Goal: Task Accomplishment & Management: Manage account settings

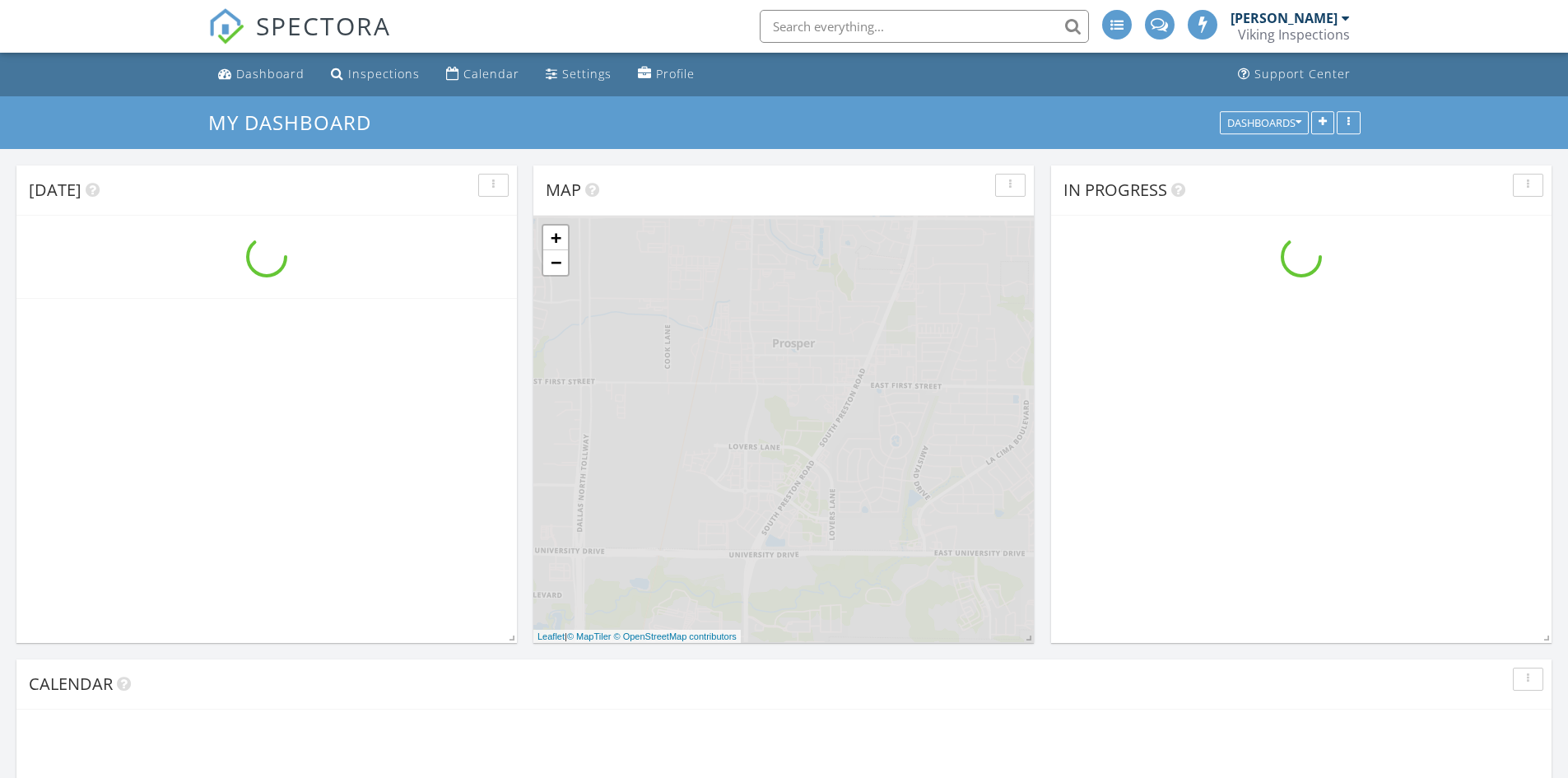
scroll to position [1359, 1594]
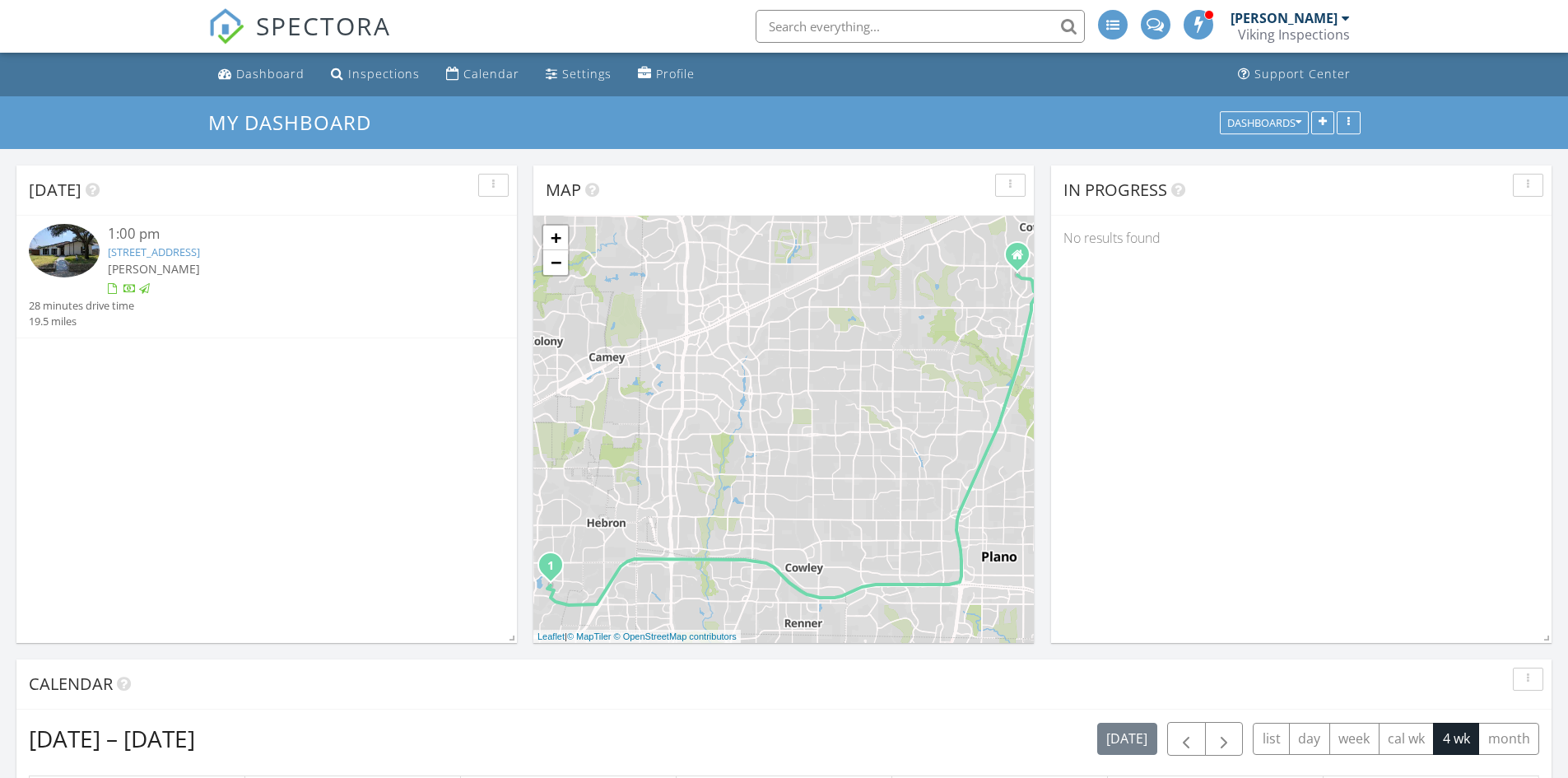
click at [147, 260] on div "[PERSON_NAME]" at bounding box center [287, 269] width 357 height 17
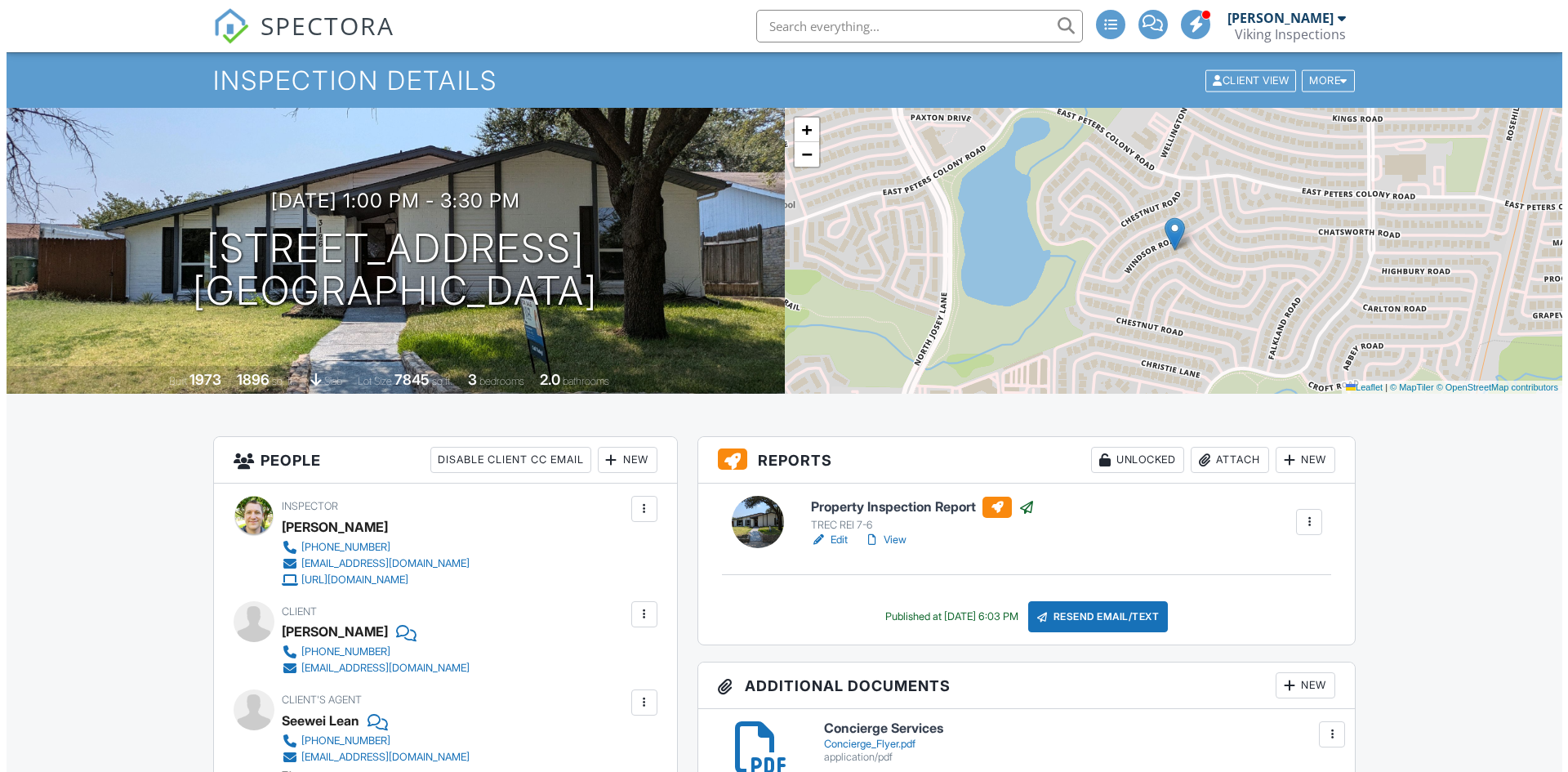
scroll to position [56, 0]
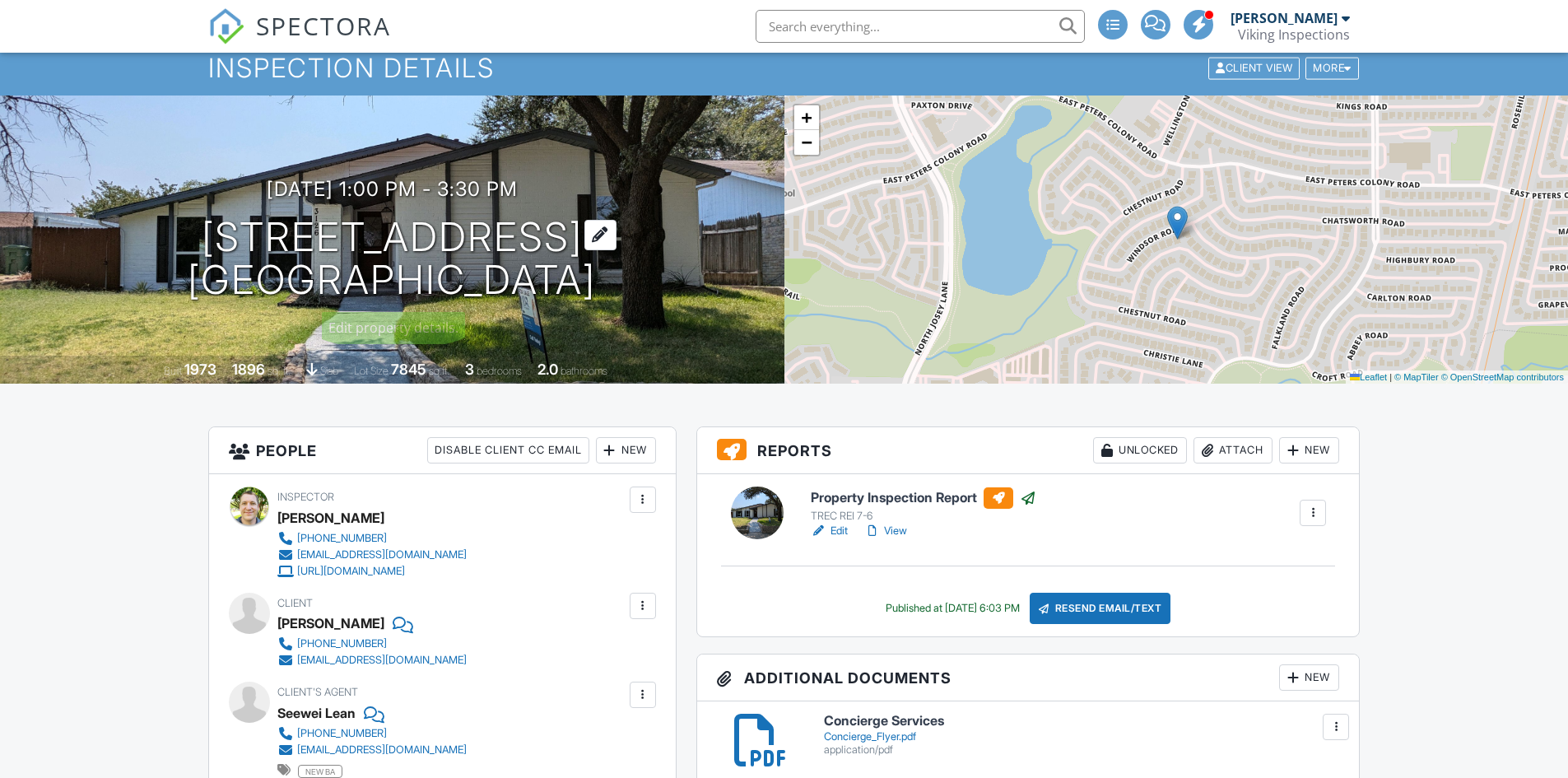
click at [287, 269] on h1 "[STREET_ADDRESS] [GEOGRAPHIC_DATA]" at bounding box center [392, 259] width 408 height 88
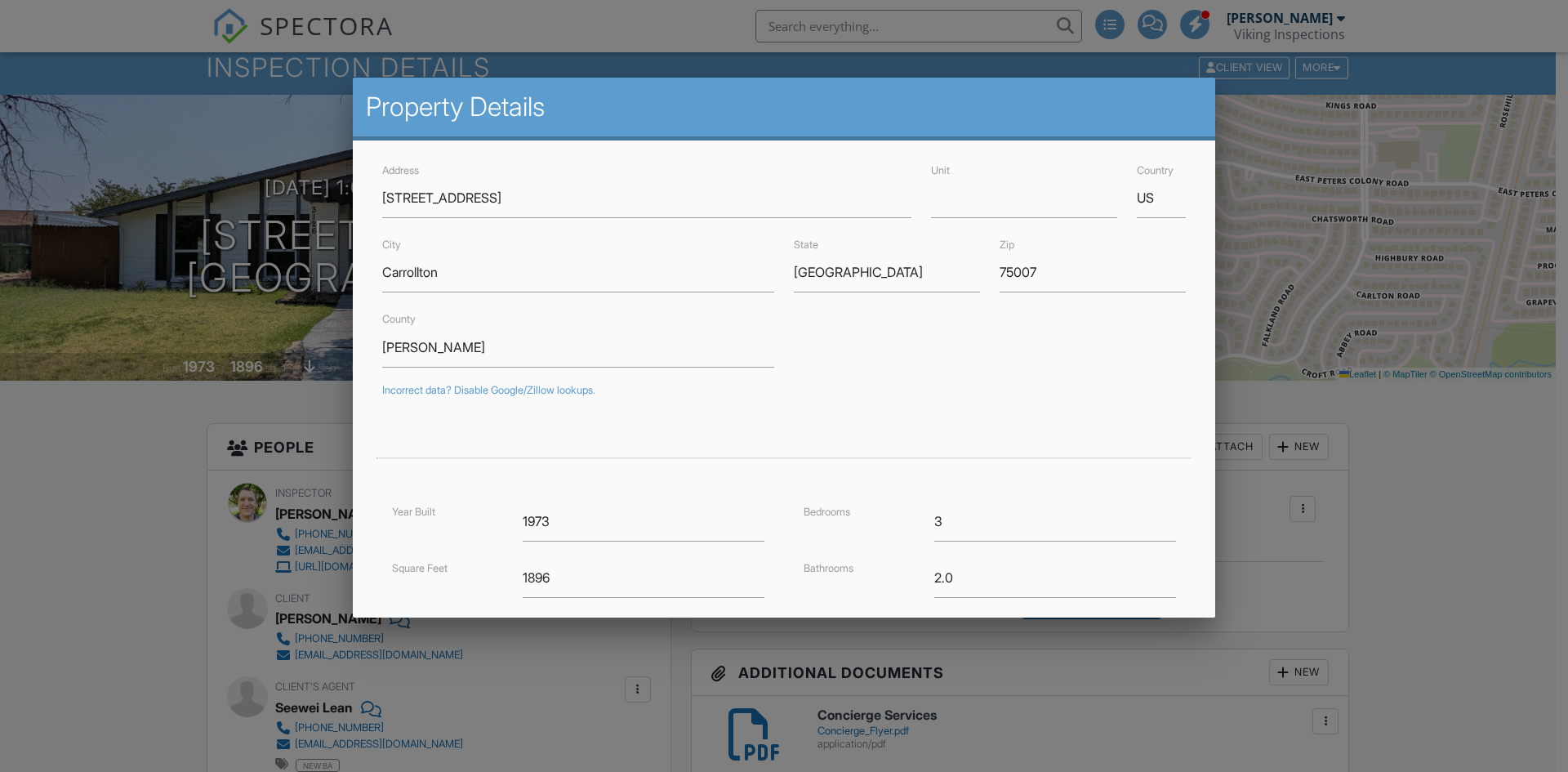
click at [104, 505] on div at bounding box center [784, 400] width 1568 height 964
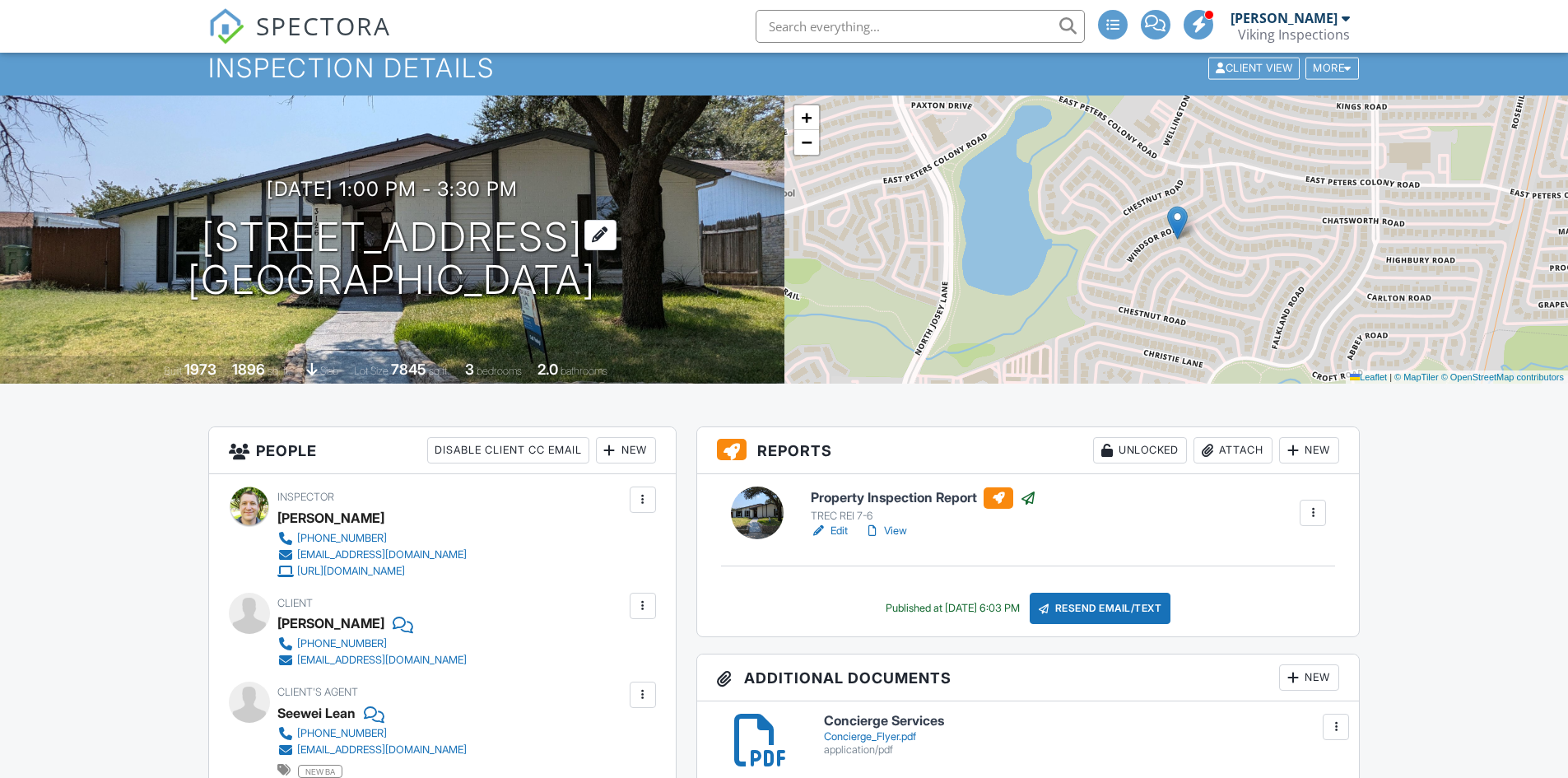
click at [313, 239] on h1 "[STREET_ADDRESS] [GEOGRAPHIC_DATA]" at bounding box center [392, 259] width 408 height 88
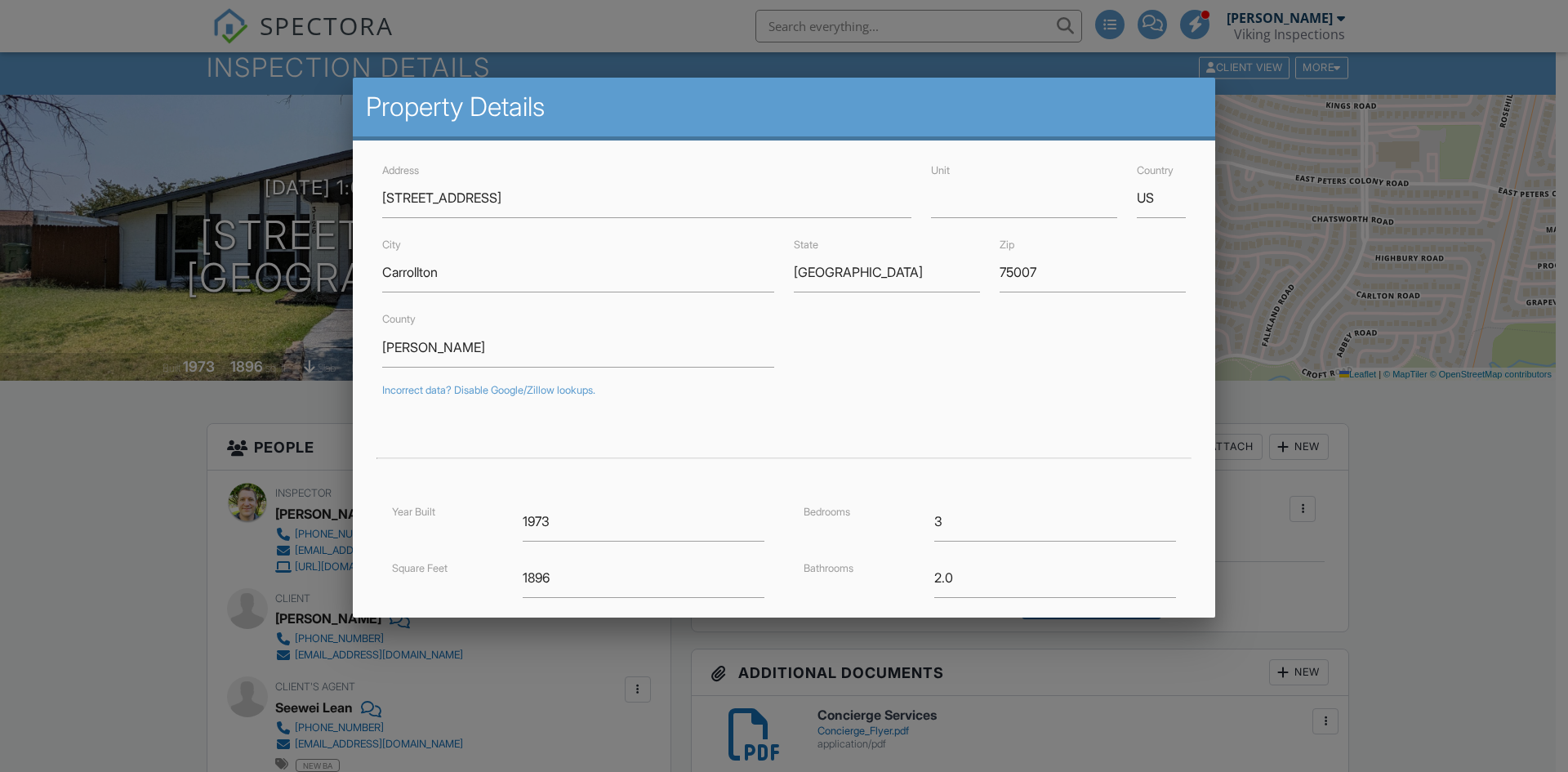
click at [1456, 510] on div at bounding box center [784, 400] width 1568 height 964
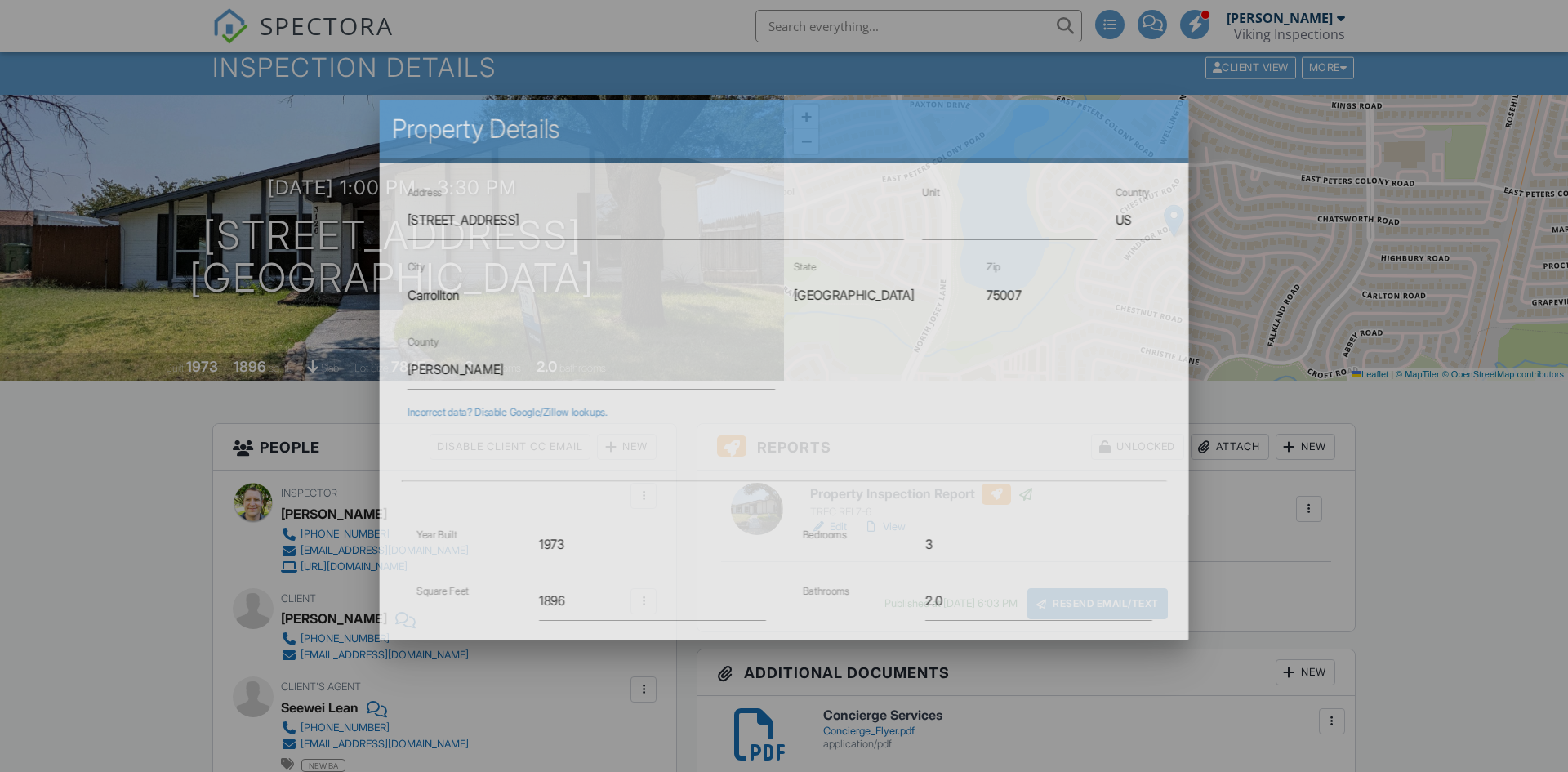
click at [1456, 510] on div at bounding box center [784, 400] width 1568 height 964
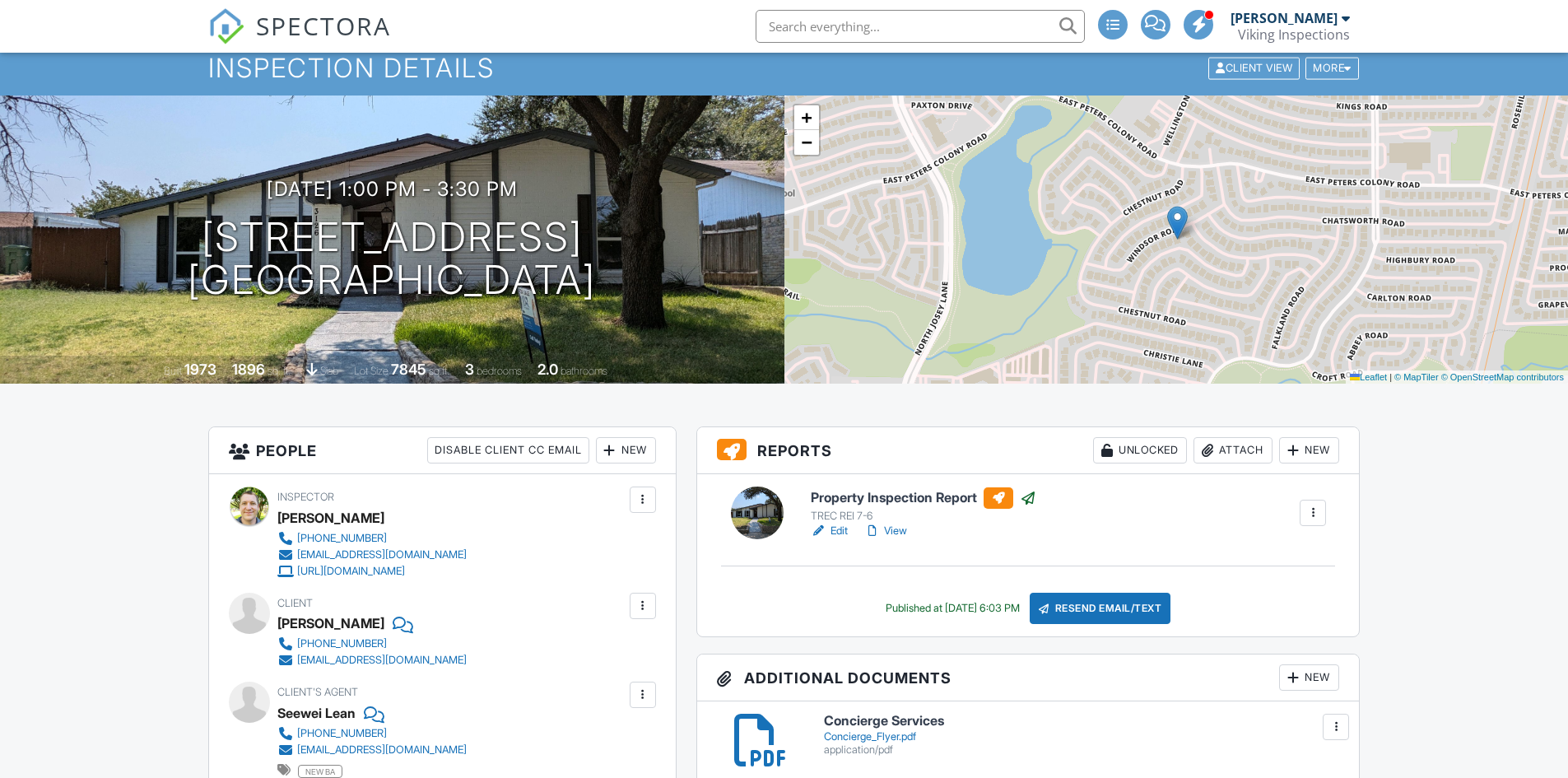
click at [1229, 448] on div "Attach" at bounding box center [1233, 450] width 79 height 26
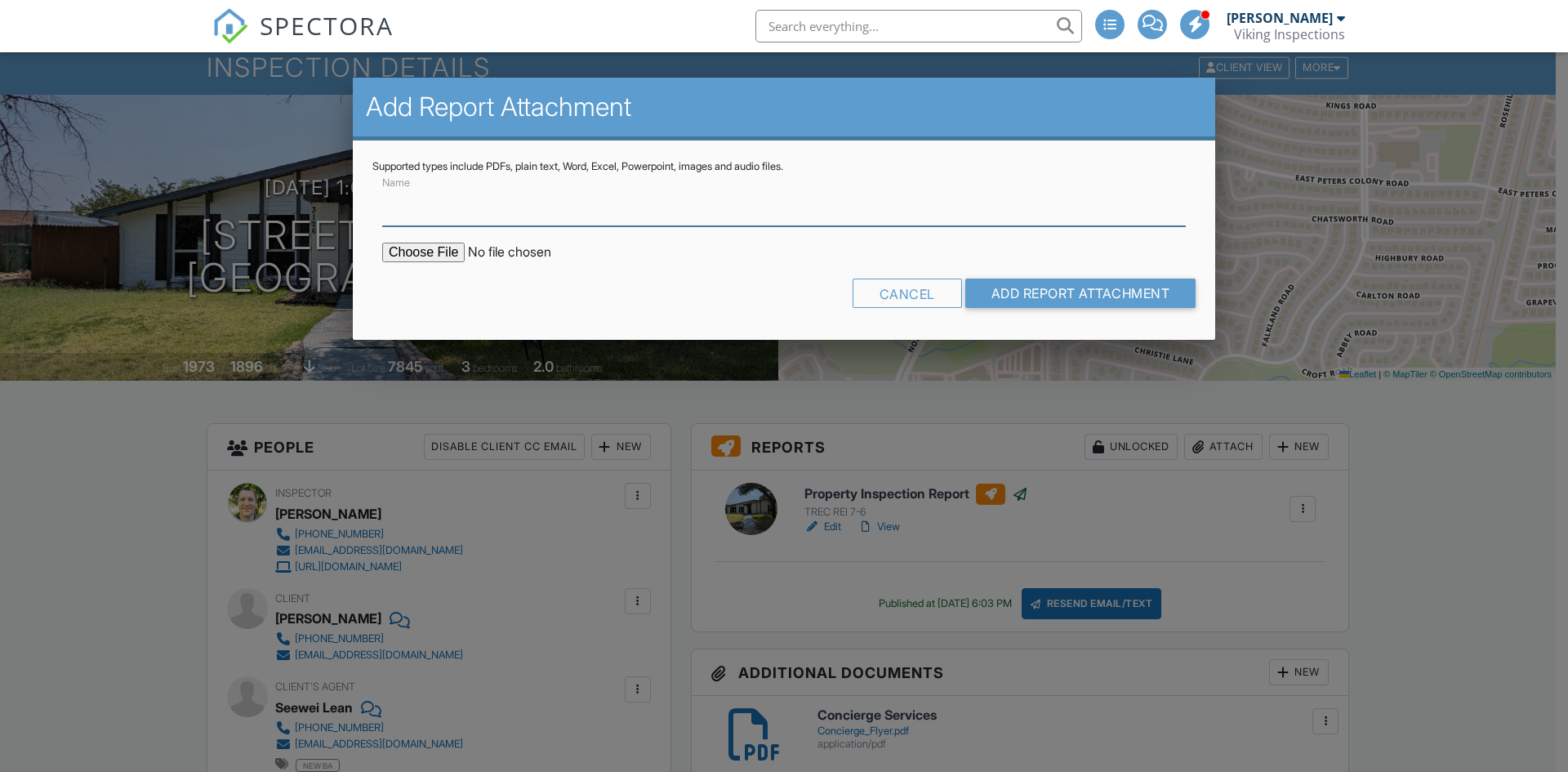
click at [621, 211] on input "Name" at bounding box center [784, 206] width 804 height 40
type input "Termite Inspection Report"
click at [431, 248] on input "file" at bounding box center [520, 252] width 277 height 19
type input "C:\fakepath\[STREET_ADDRESS]pdf"
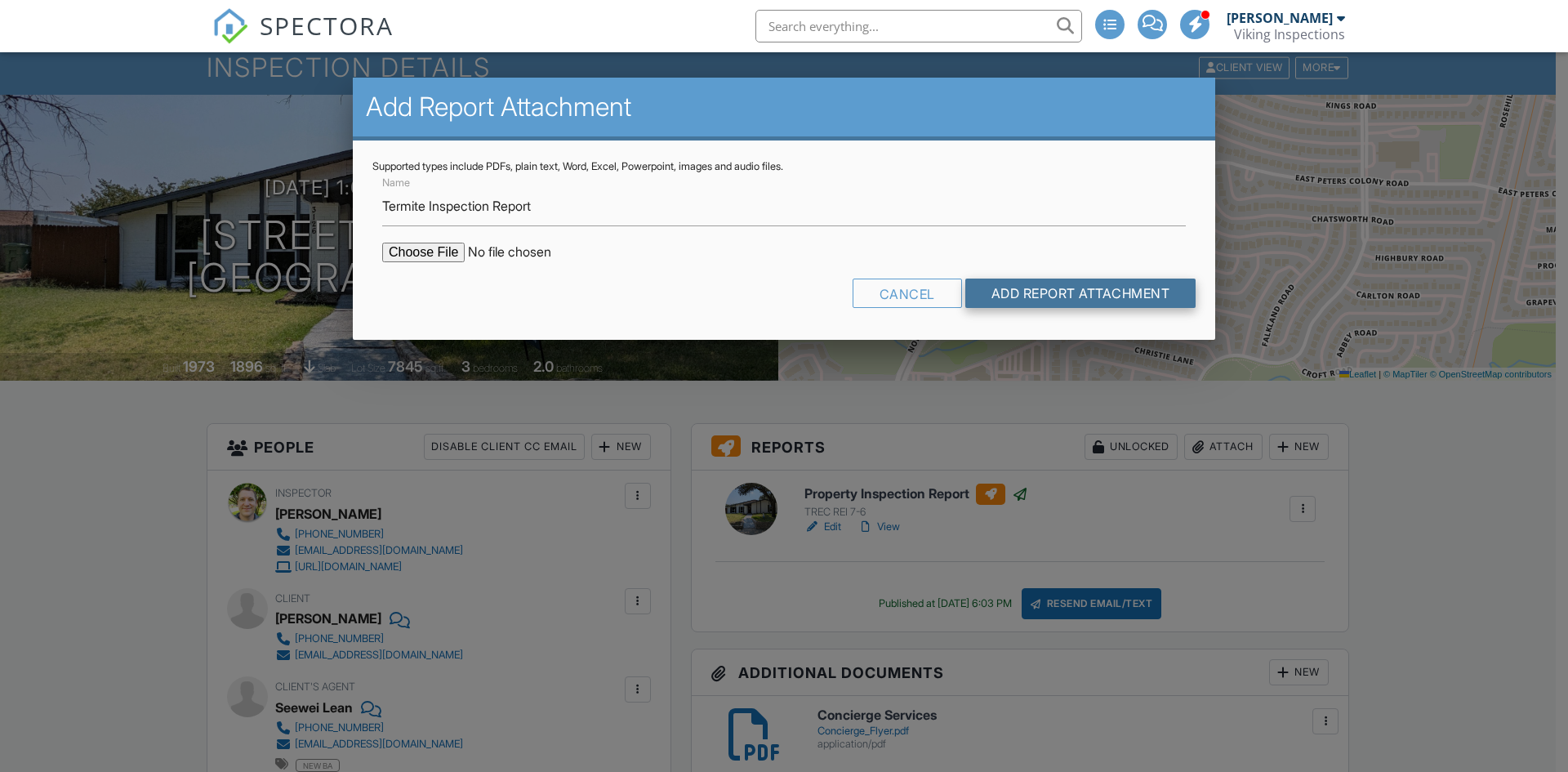
click at [1058, 293] on input "Add Report Attachment" at bounding box center [1080, 293] width 231 height 30
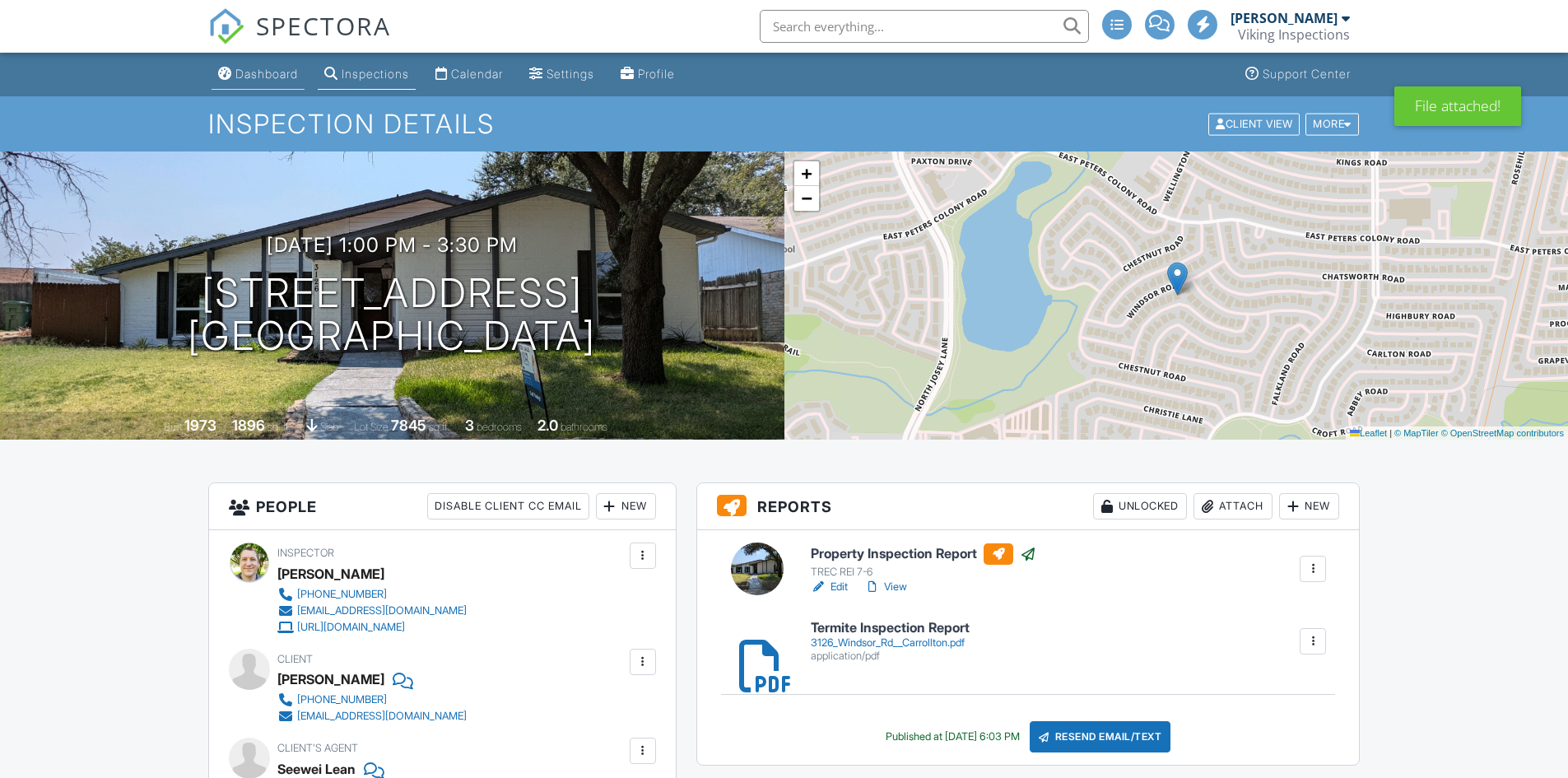
click at [258, 70] on div "Dashboard" at bounding box center [267, 73] width 63 height 14
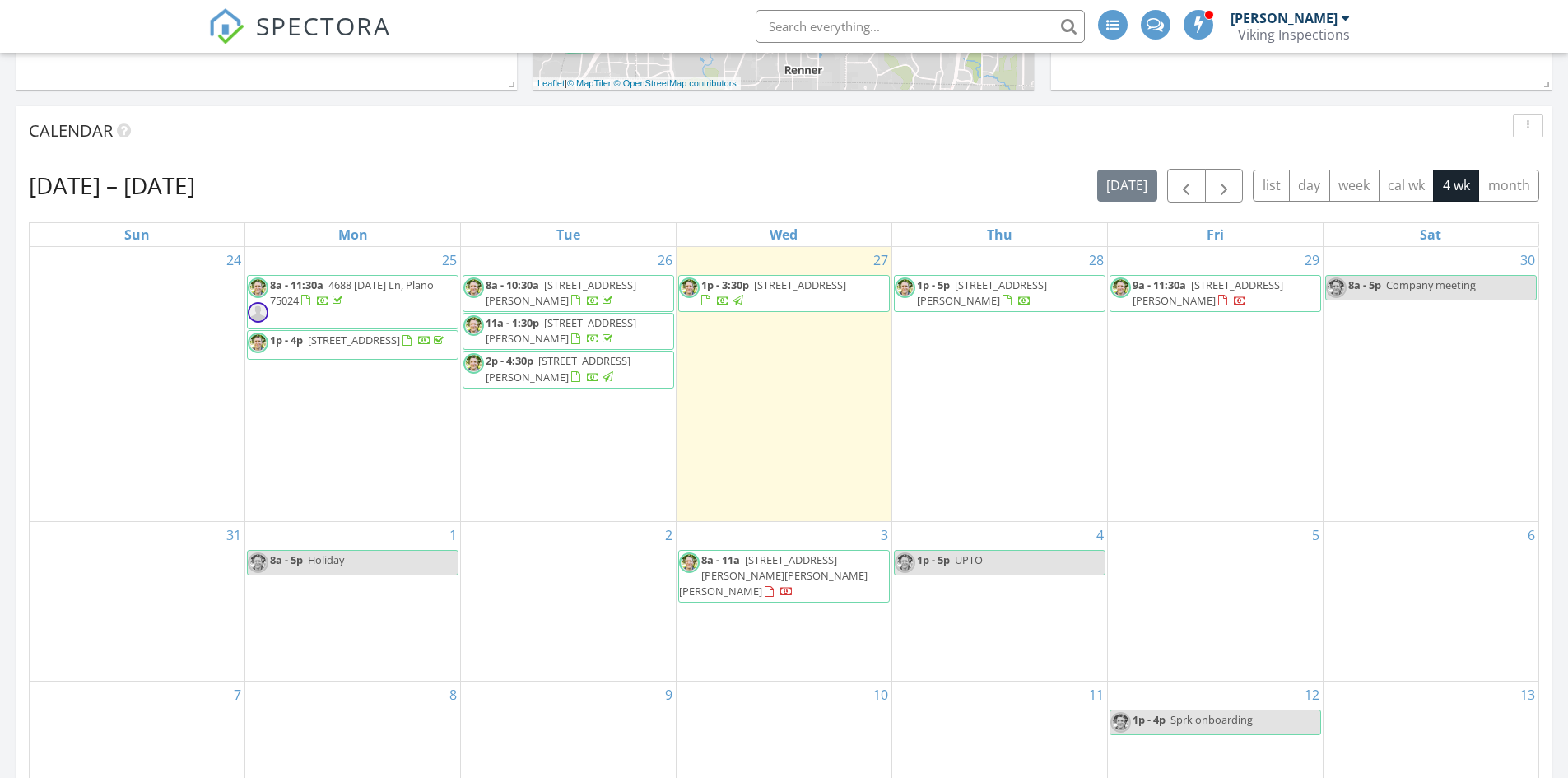
scroll to position [554, 0]
